Goal: Information Seeking & Learning: Learn about a topic

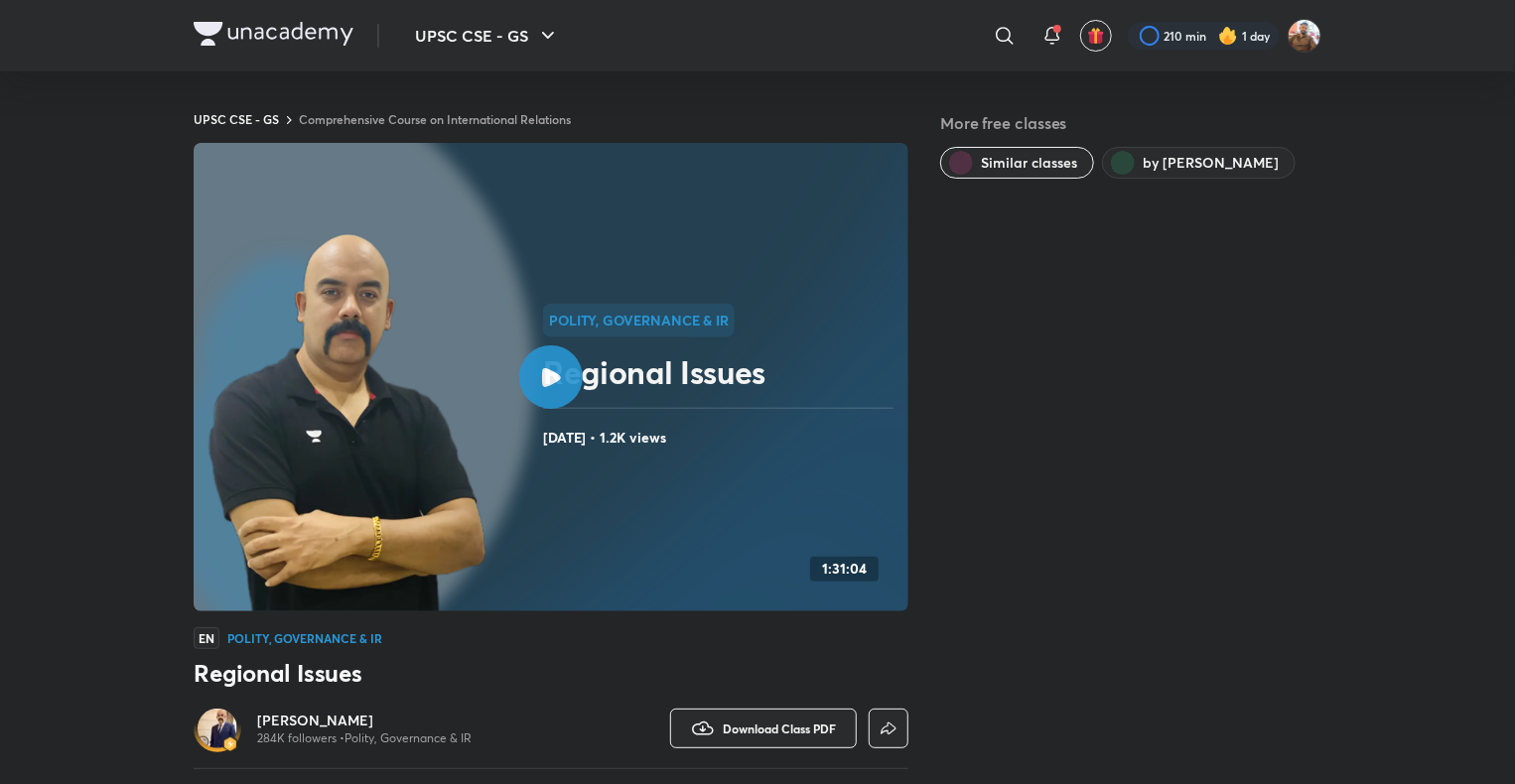
click at [317, 52] on div "UPSC CSE - GS ​ 210 min 1 day" at bounding box center [758, 36] width 1128 height 71
click at [317, 42] on img at bounding box center [273, 34] width 160 height 24
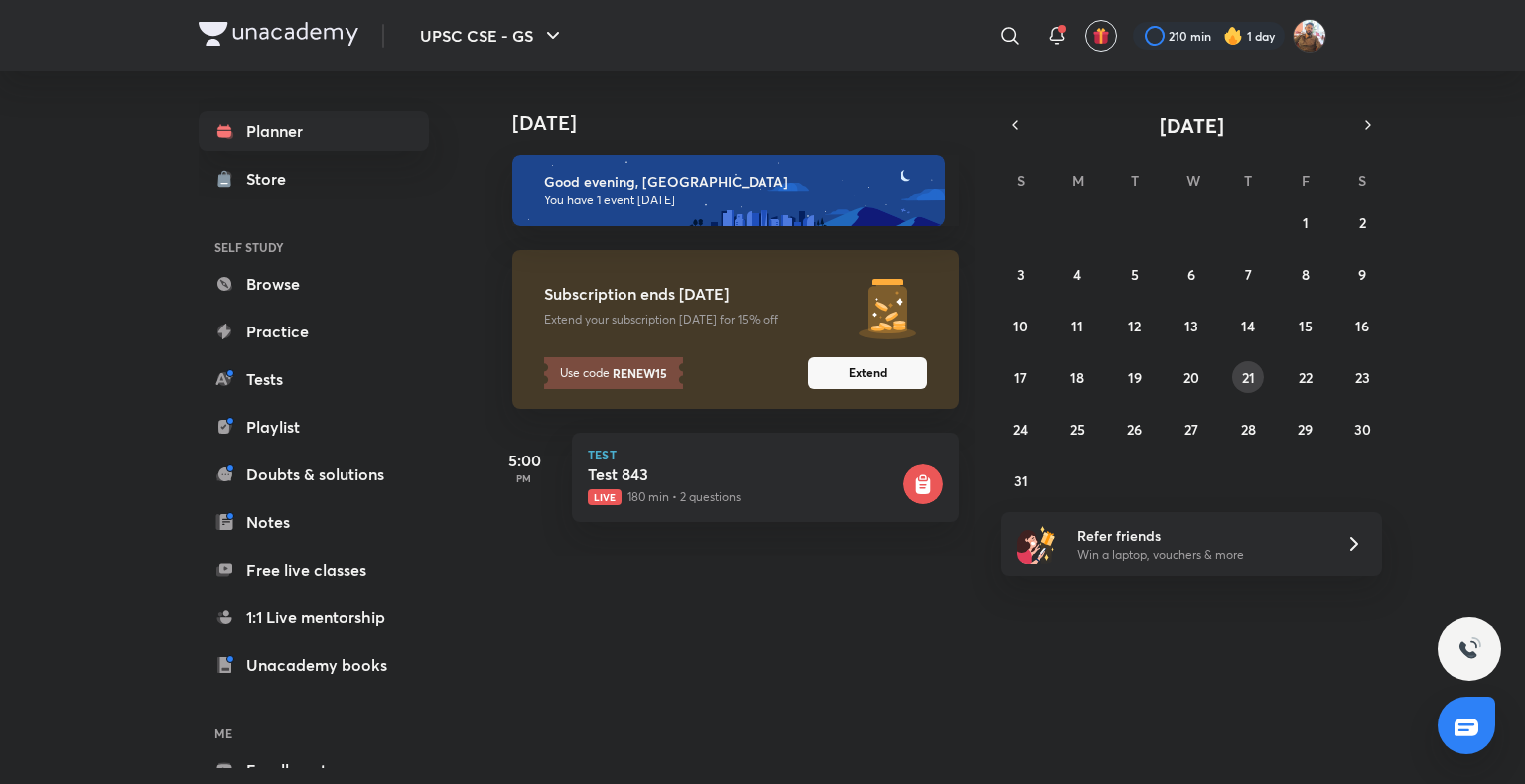
click at [1256, 380] on button "21" at bounding box center [1248, 377] width 32 height 32
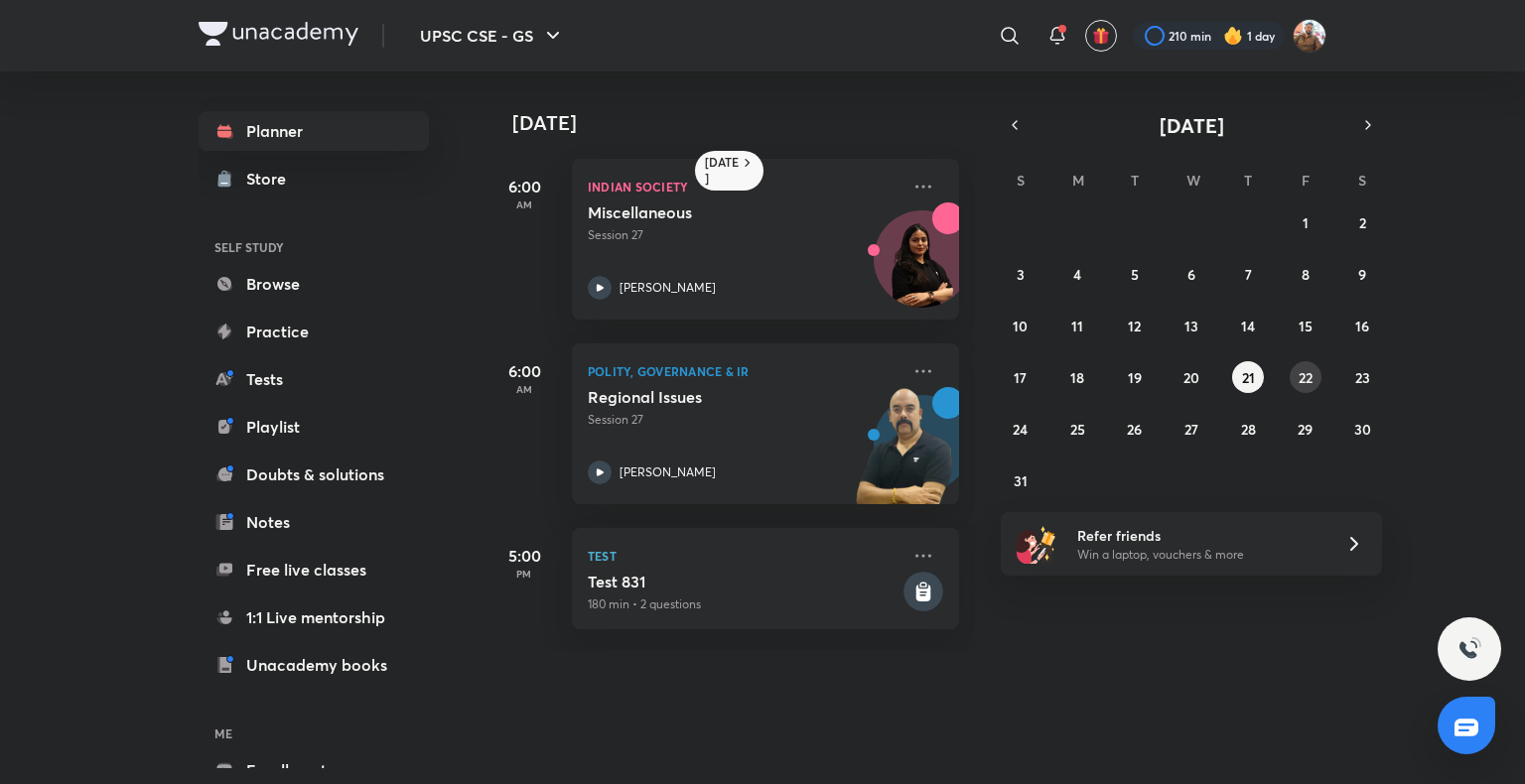
click at [1308, 379] on abbr "22" at bounding box center [1306, 377] width 14 height 19
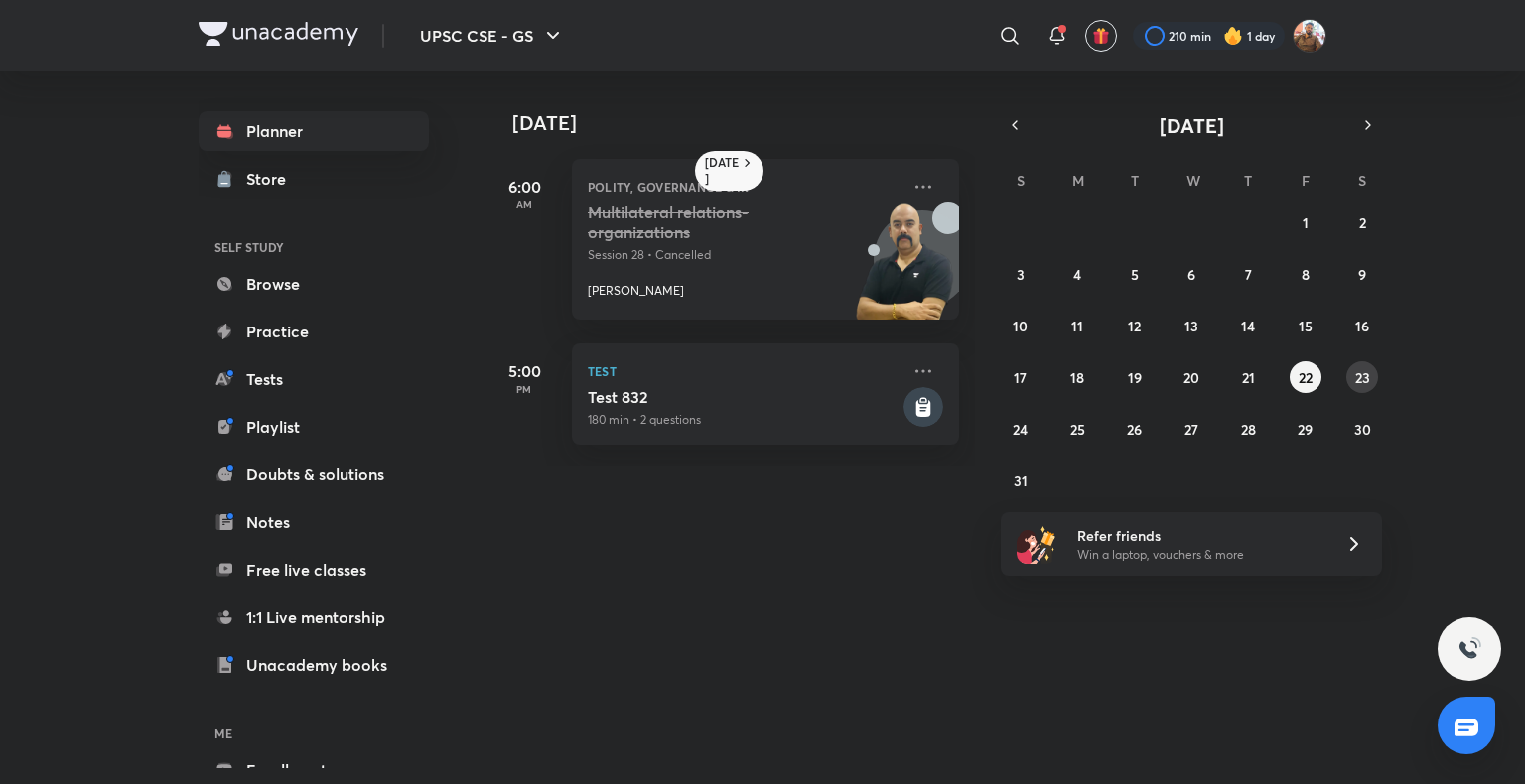
click at [1374, 382] on button "23" at bounding box center [1362, 377] width 32 height 32
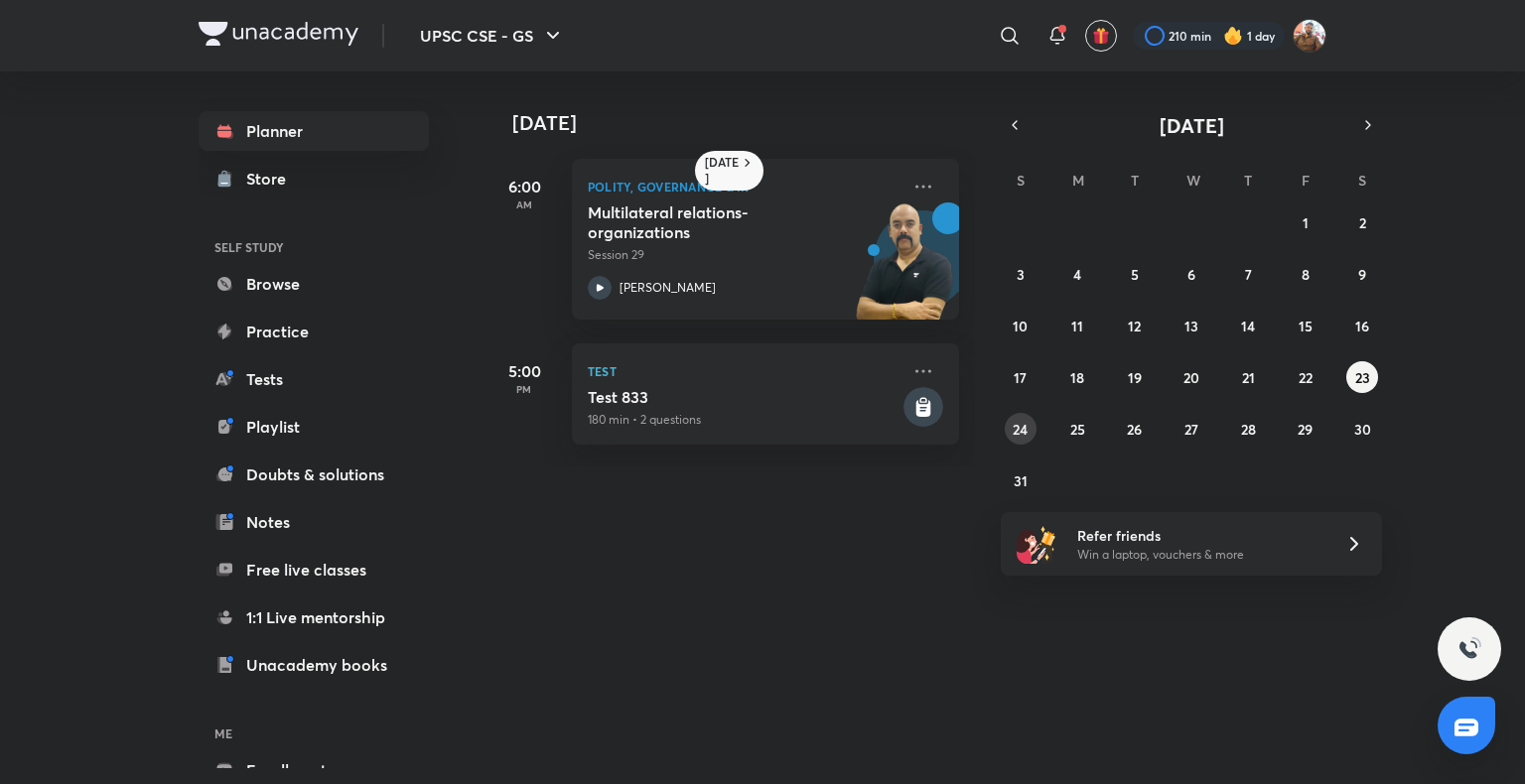
click at [1012, 435] on button "24" at bounding box center [1021, 429] width 32 height 32
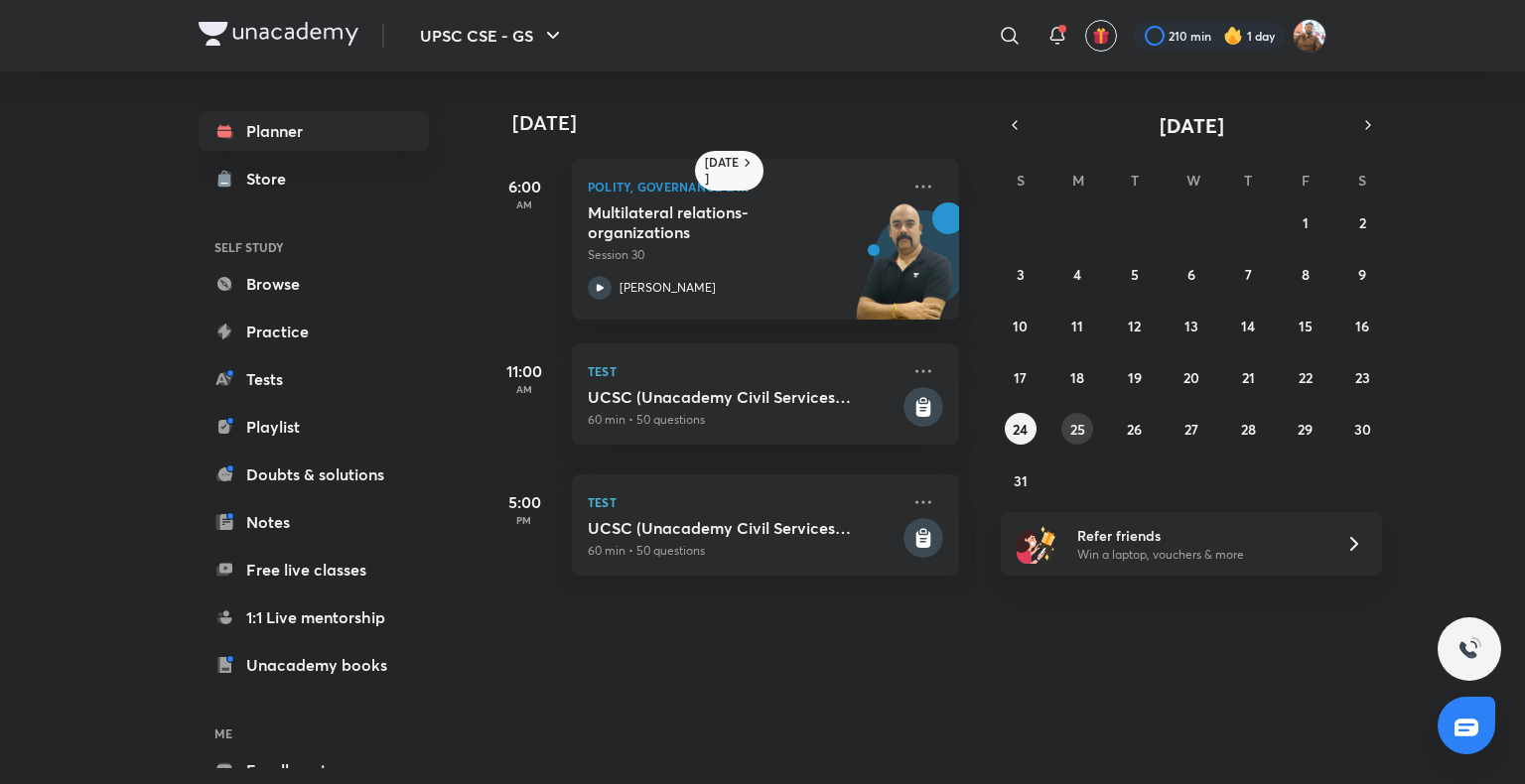
click at [1081, 437] on abbr "25" at bounding box center [1077, 429] width 15 height 19
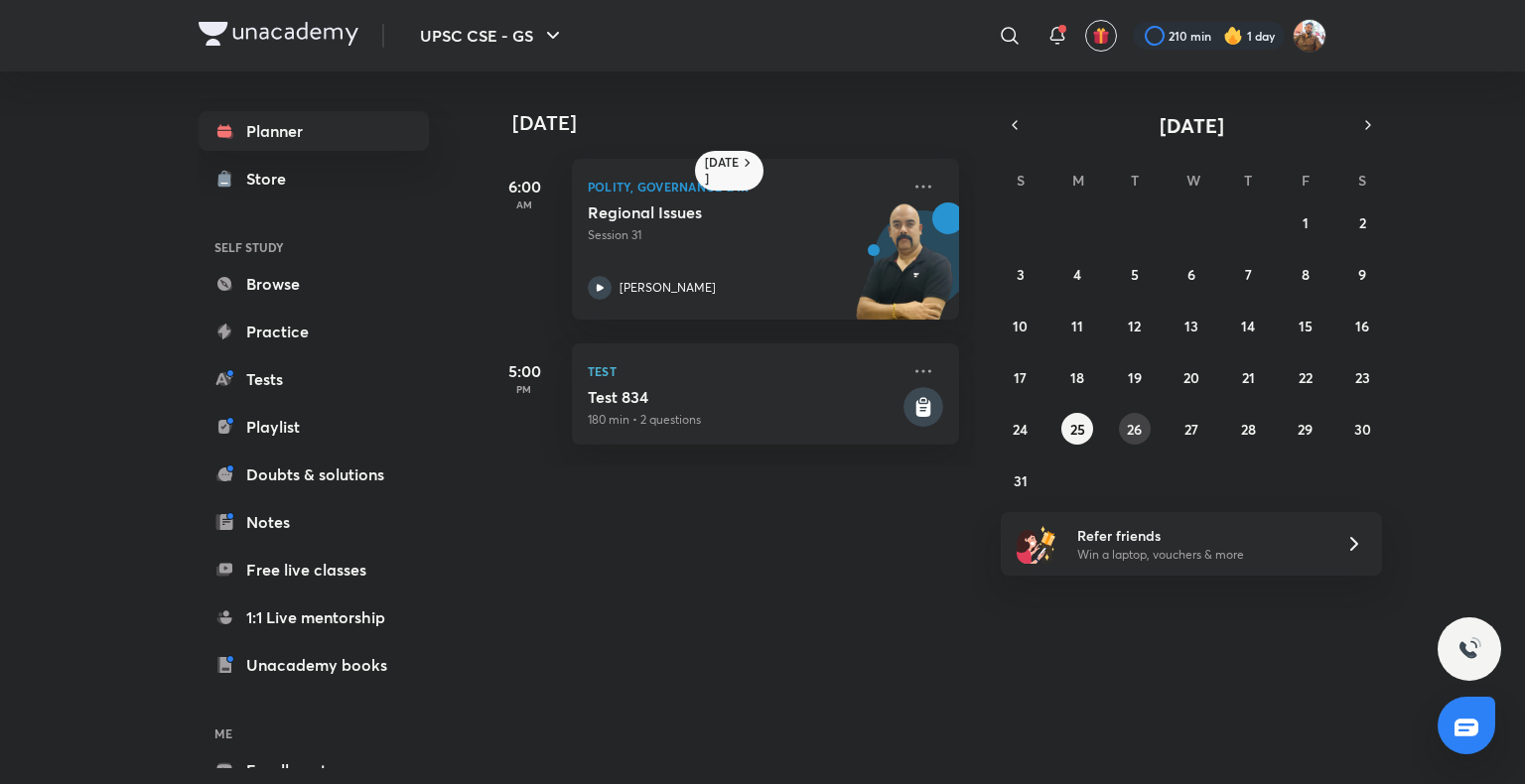
click at [1131, 437] on abbr "26" at bounding box center [1134, 429] width 15 height 19
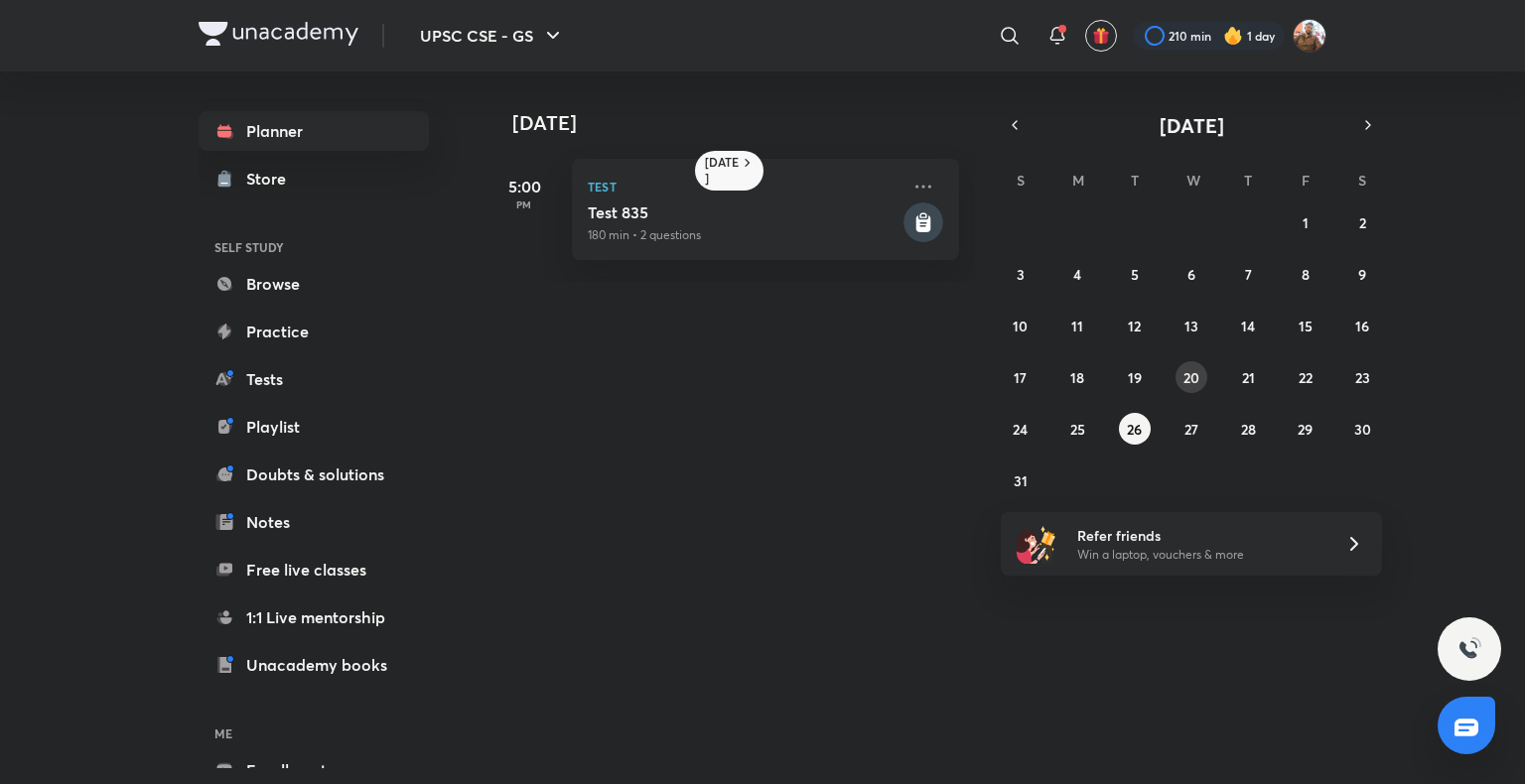
click at [1191, 375] on abbr "20" at bounding box center [1191, 377] width 16 height 19
